Goal: Navigation & Orientation: Find specific page/section

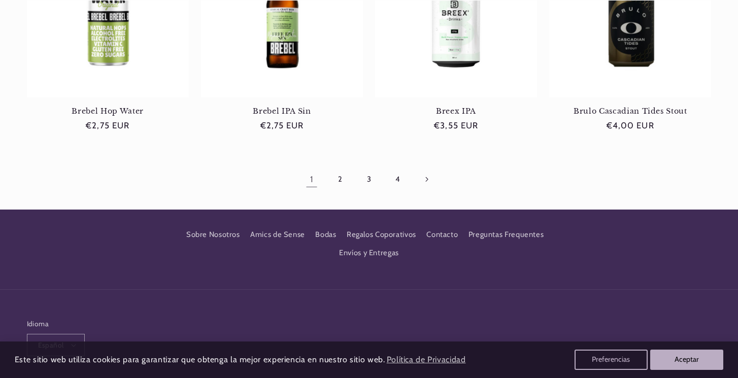
scroll to position [1079, 0]
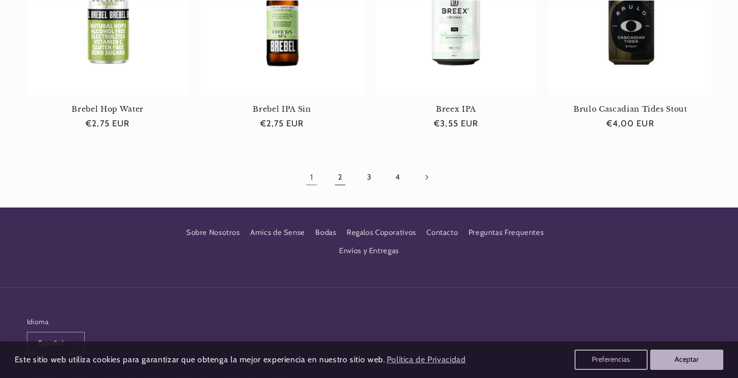
click at [337, 181] on link "2" at bounding box center [339, 177] width 23 height 23
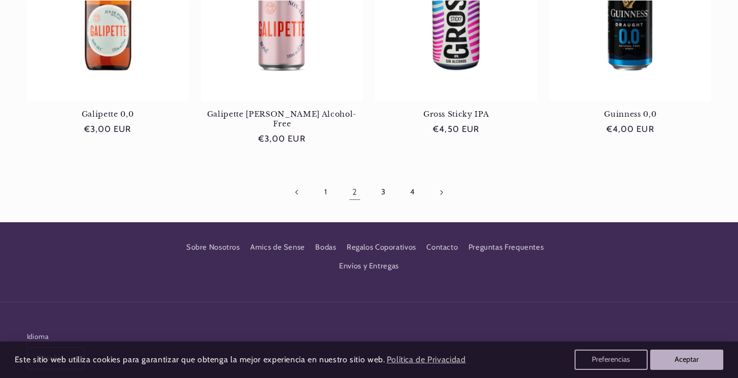
scroll to position [1090, 0]
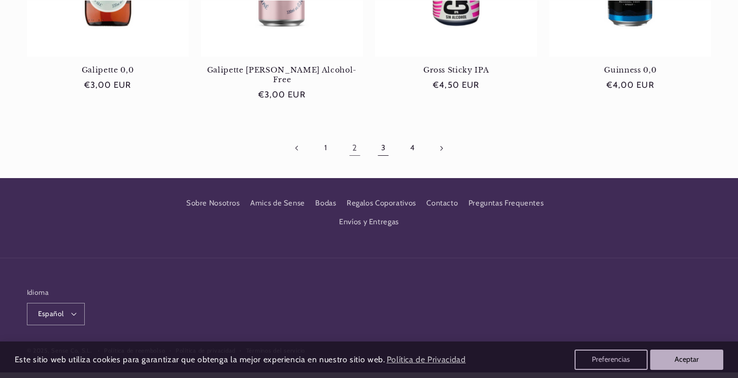
click at [385, 137] on link "3" at bounding box center [383, 148] width 23 height 23
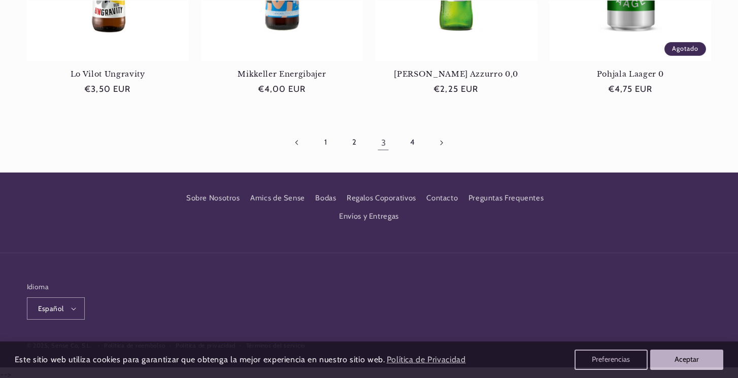
scroll to position [1090, 0]
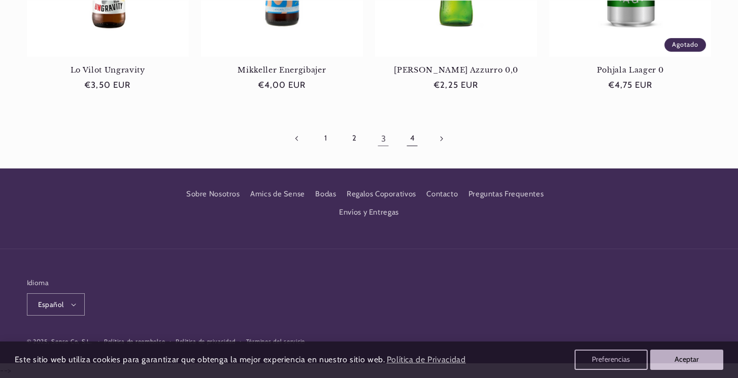
click at [414, 141] on link "4" at bounding box center [412, 138] width 23 height 23
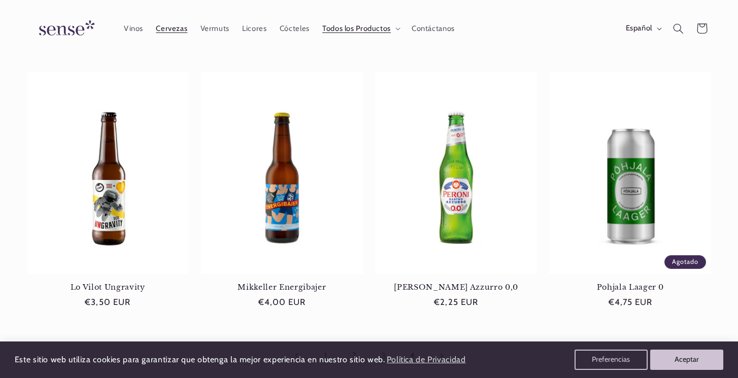
scroll to position [733, 0]
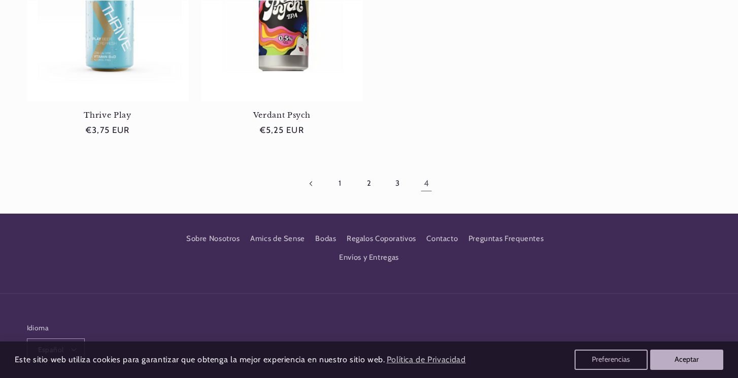
scroll to position [573, 0]
